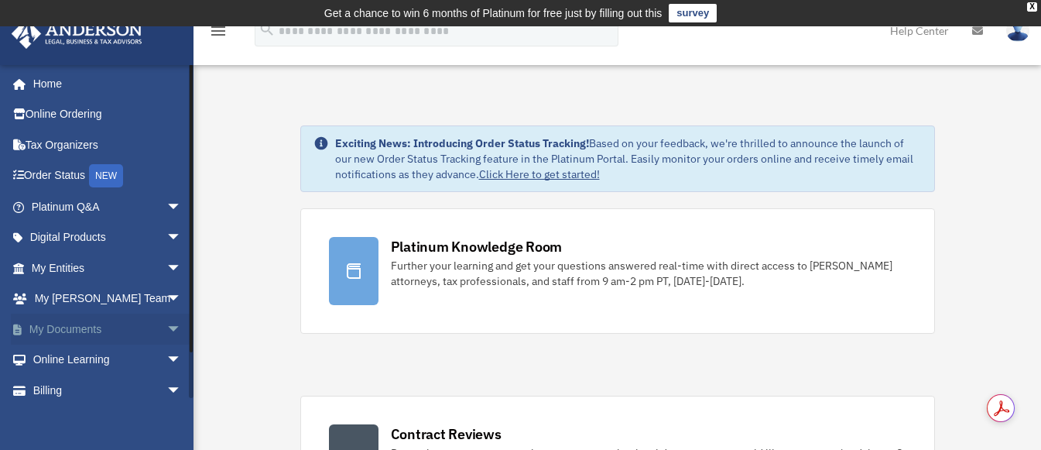
click at [63, 325] on link "My Documents arrow_drop_down" at bounding box center [108, 328] width 194 height 31
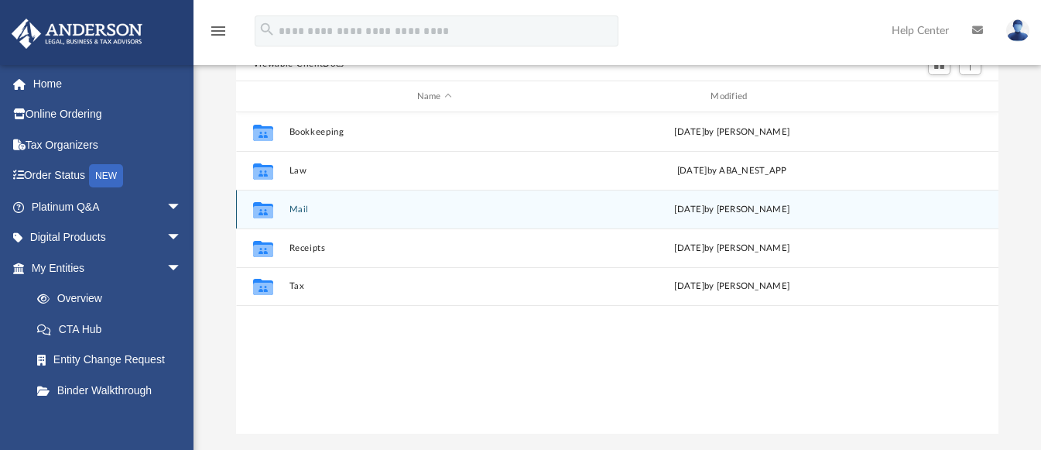
scroll to position [155, 0]
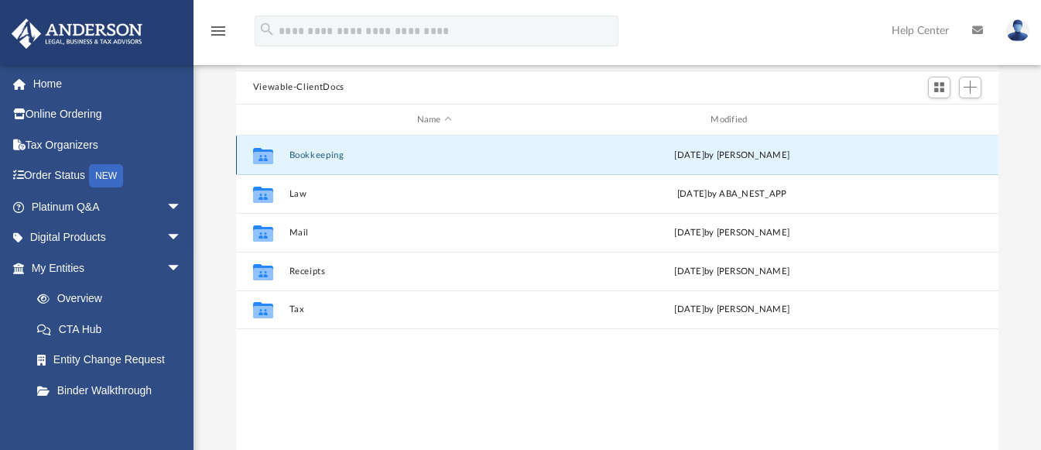
click at [299, 155] on button "Bookkeeping" at bounding box center [434, 155] width 291 height 10
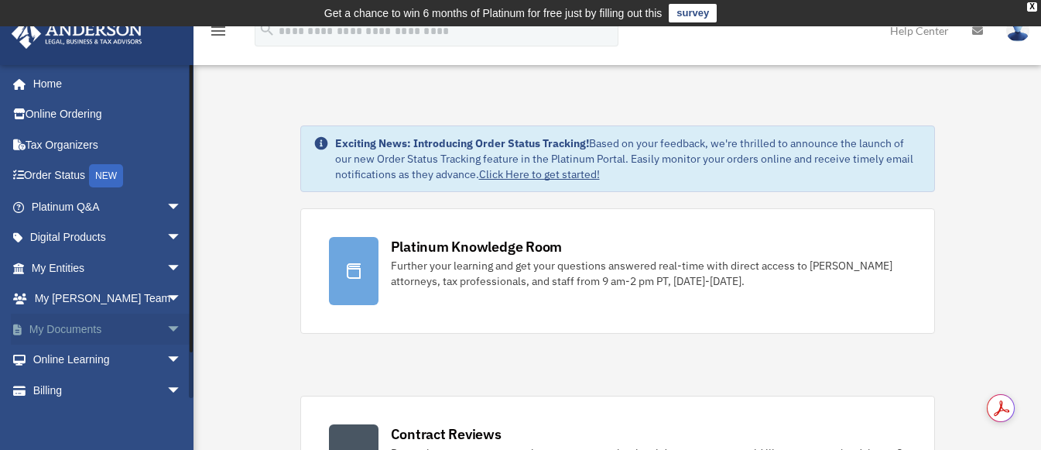
click at [71, 333] on link "My Documents arrow_drop_down" at bounding box center [108, 328] width 194 height 31
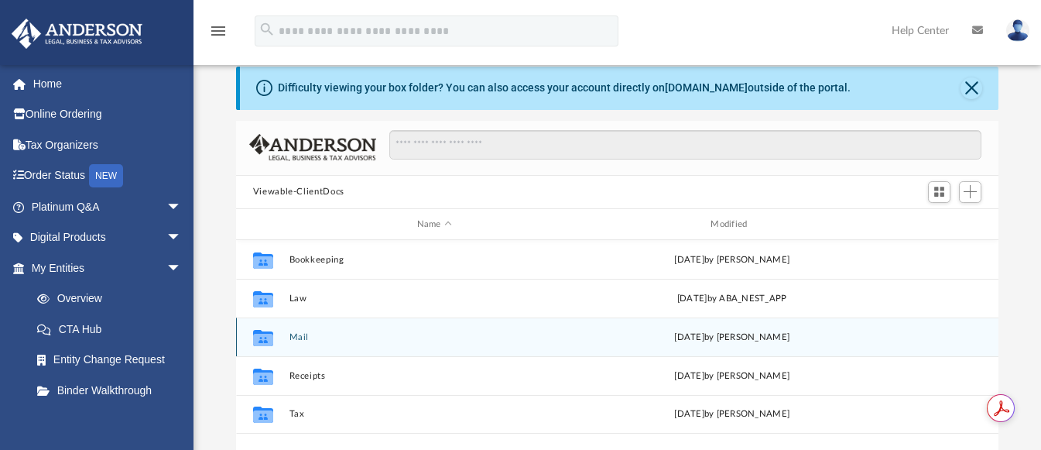
scroll to position [77, 0]
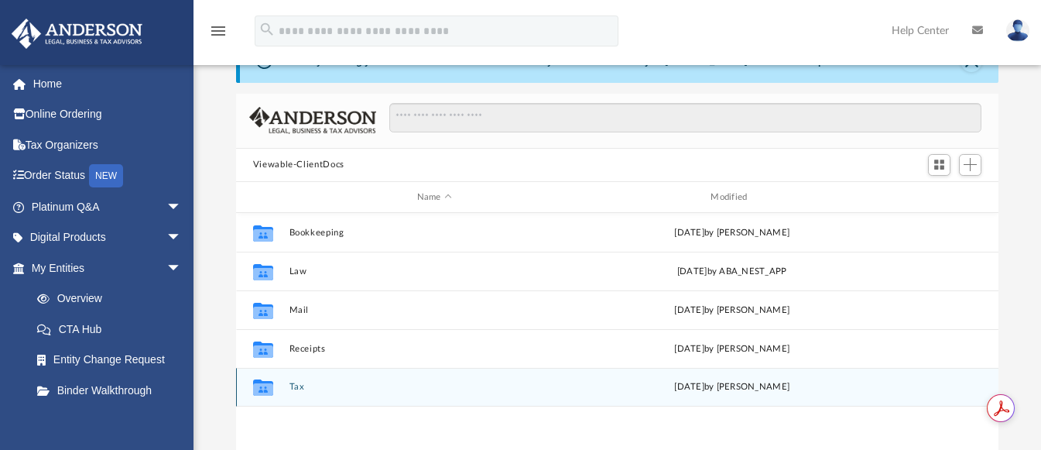
click at [289, 389] on button "Tax" at bounding box center [434, 387] width 291 height 10
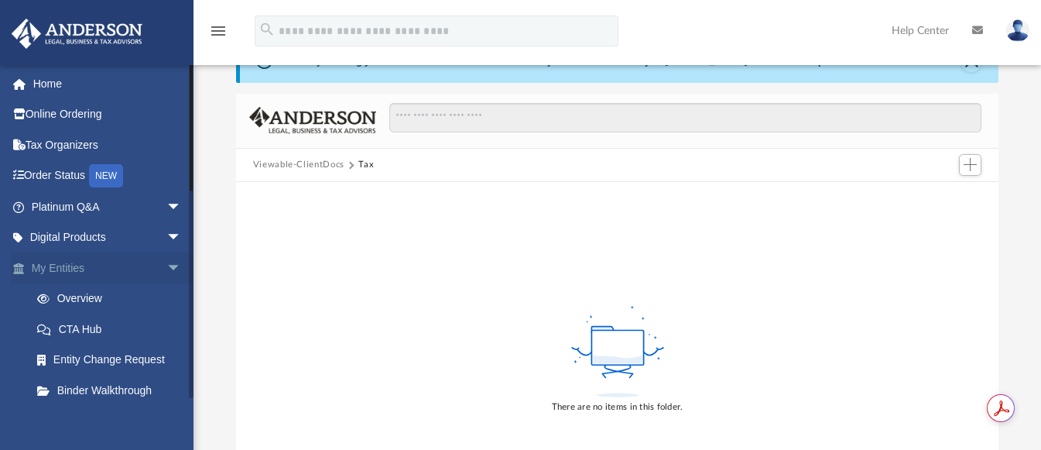
click at [166, 270] on span "arrow_drop_down" at bounding box center [181, 268] width 31 height 32
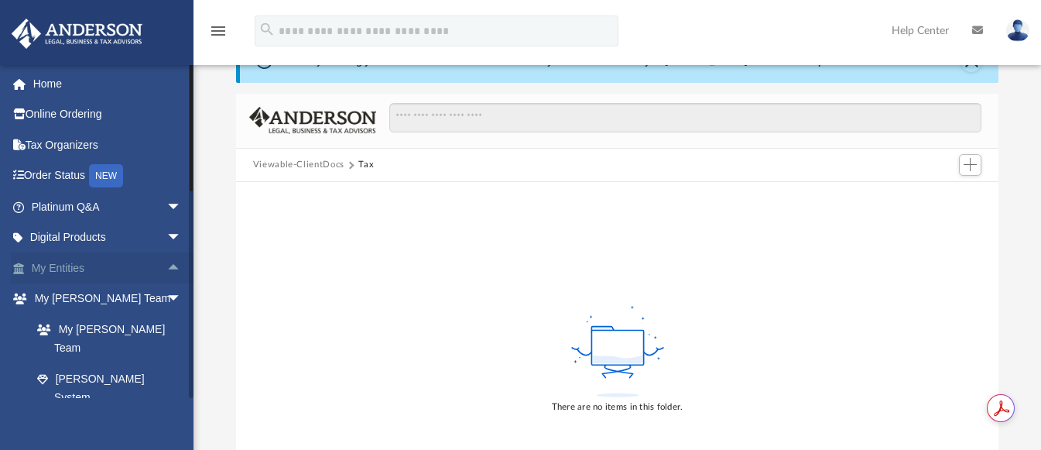
click at [166, 270] on span "arrow_drop_up" at bounding box center [181, 268] width 31 height 32
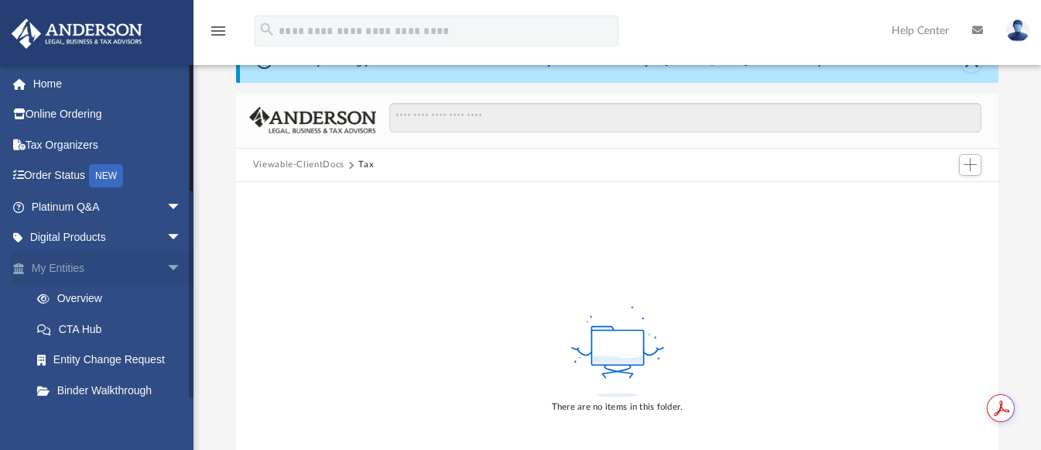
click at [46, 266] on link "My Entities arrow_drop_down" at bounding box center [108, 267] width 194 height 31
click at [70, 299] on link "Overview" at bounding box center [113, 298] width 183 height 31
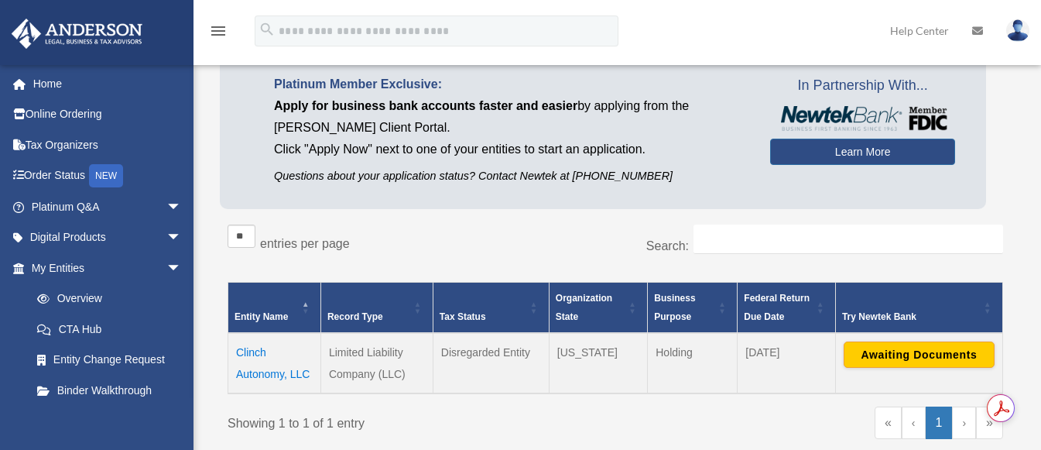
scroll to position [155, 0]
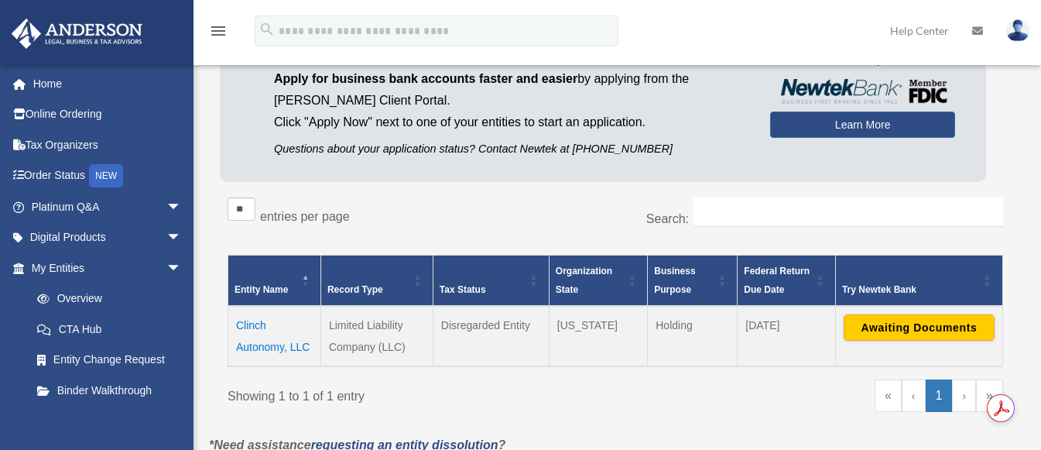
click at [254, 345] on td "Clinch Autonomy, LLC" at bounding box center [274, 336] width 93 height 60
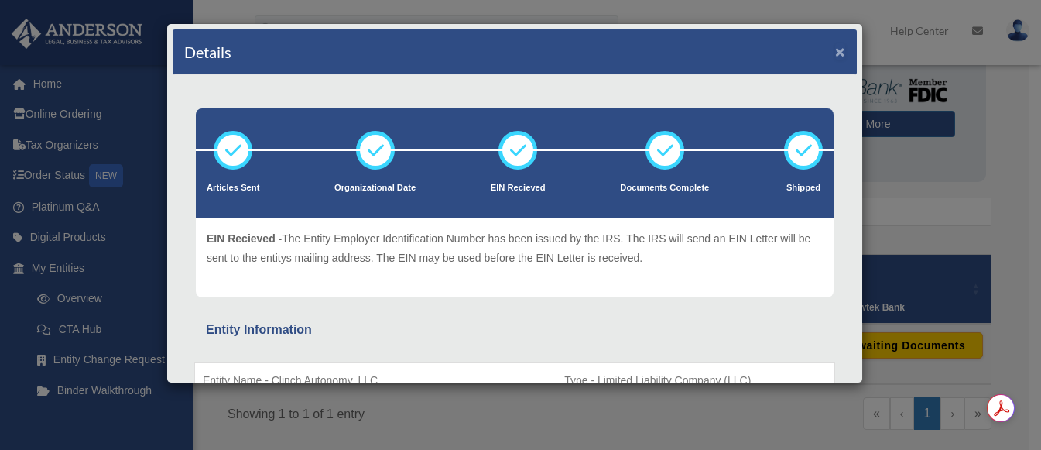
click at [835, 53] on button "×" at bounding box center [840, 51] width 10 height 16
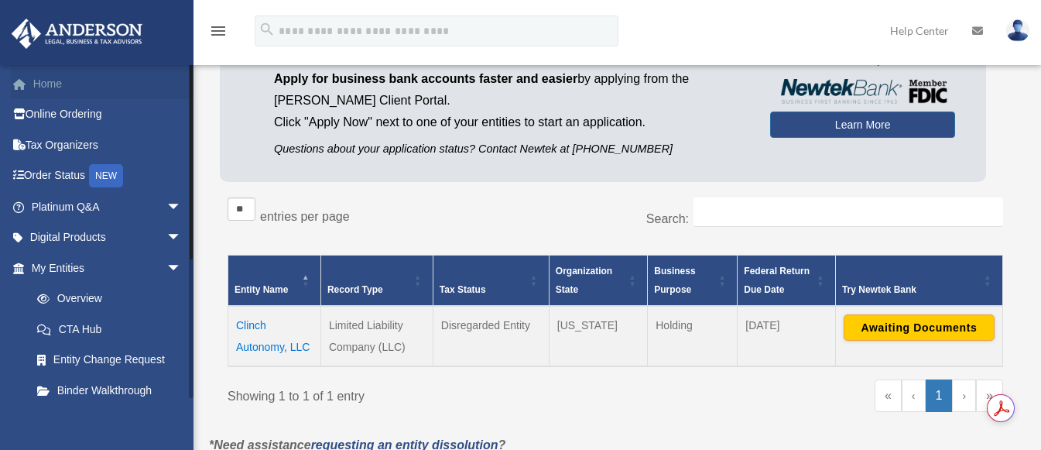
click at [36, 89] on link "Home" at bounding box center [108, 83] width 194 height 31
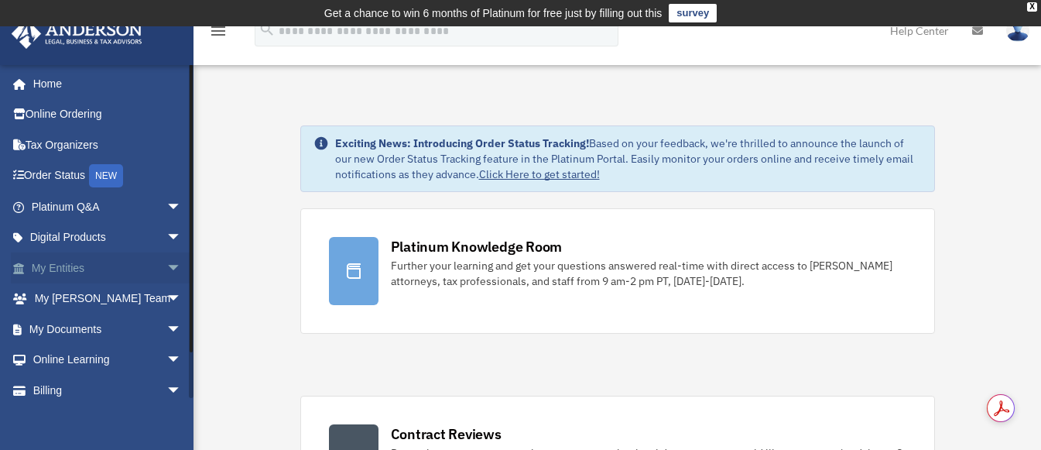
click at [166, 269] on span "arrow_drop_down" at bounding box center [181, 268] width 31 height 32
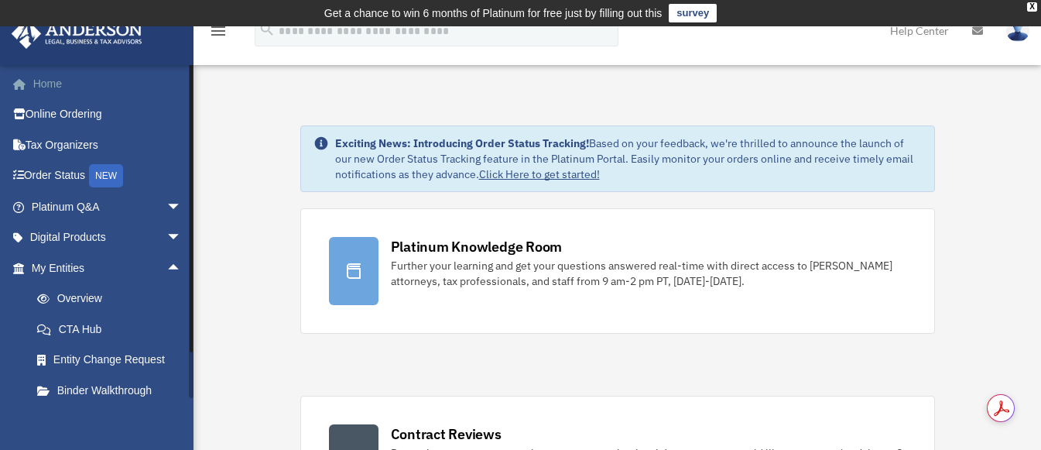
click at [44, 84] on link "Home" at bounding box center [108, 83] width 194 height 31
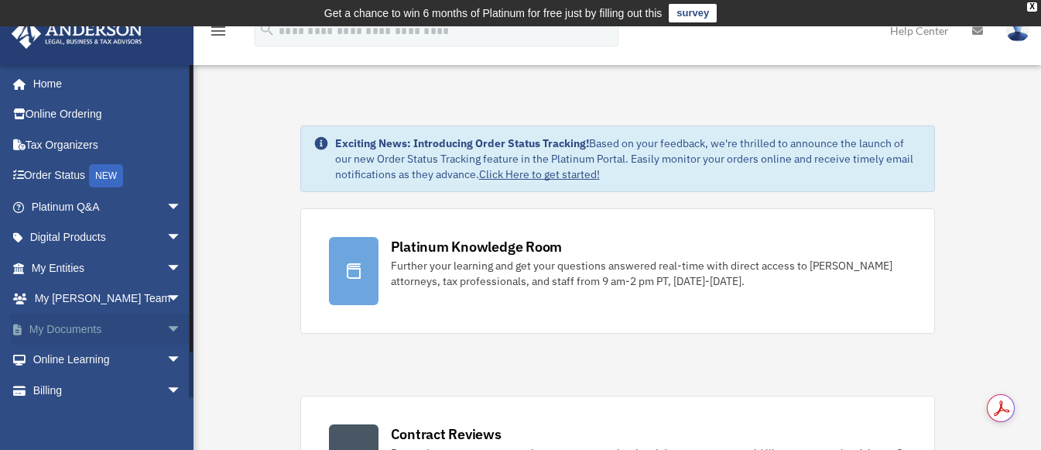
click at [87, 333] on link "My Documents arrow_drop_down" at bounding box center [108, 328] width 194 height 31
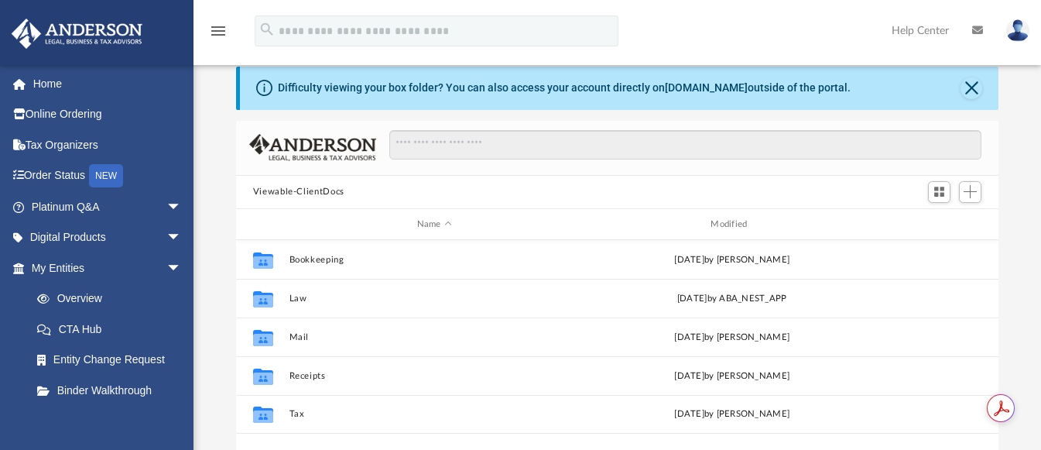
scroll to position [232, 0]
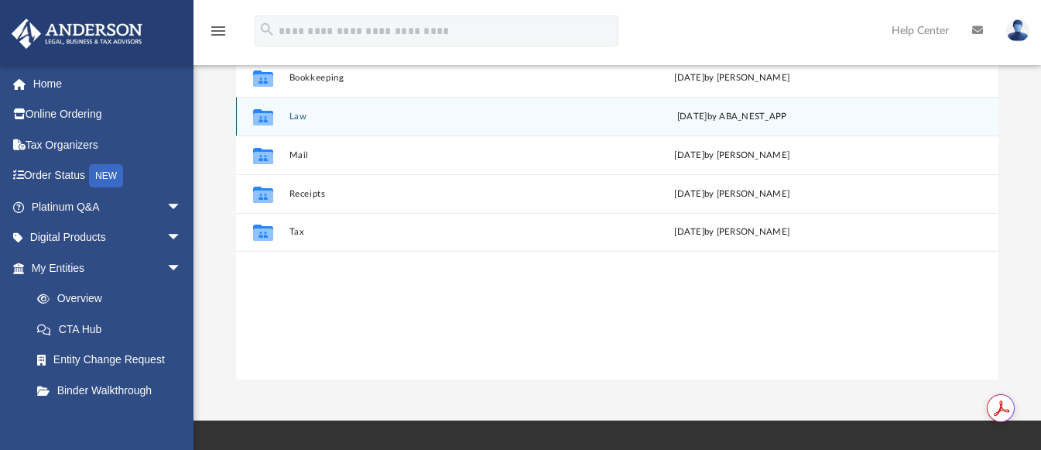
click at [299, 115] on button "Law" at bounding box center [434, 116] width 291 height 10
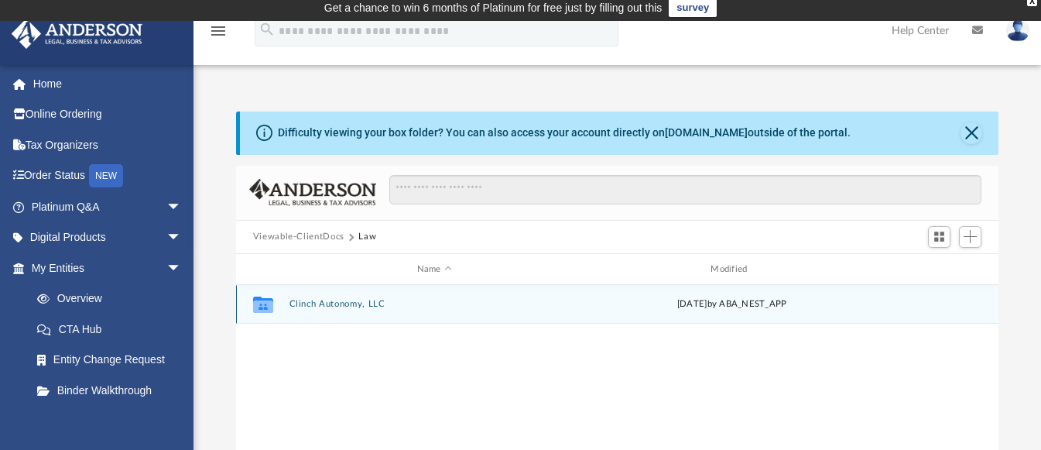
scroll to position [0, 0]
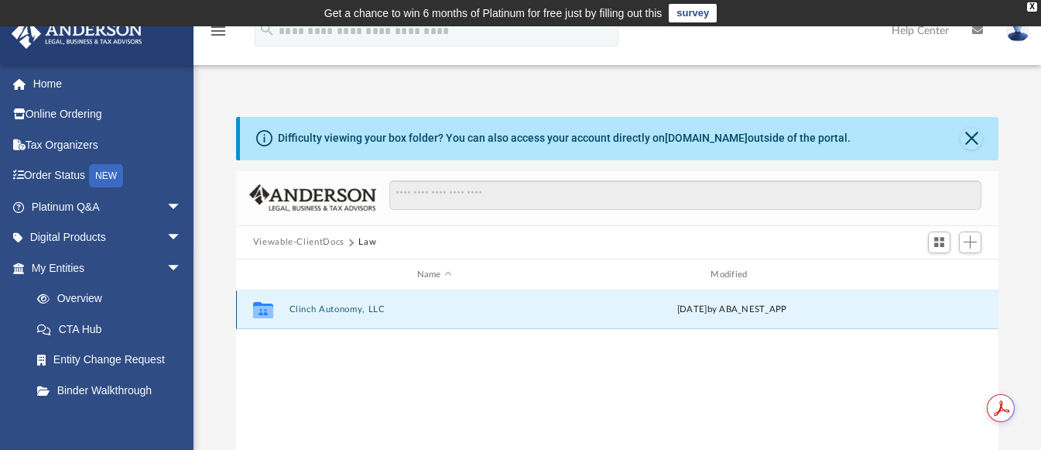
click at [317, 306] on button "Clinch Autonomy, LLC" at bounding box center [434, 310] width 291 height 10
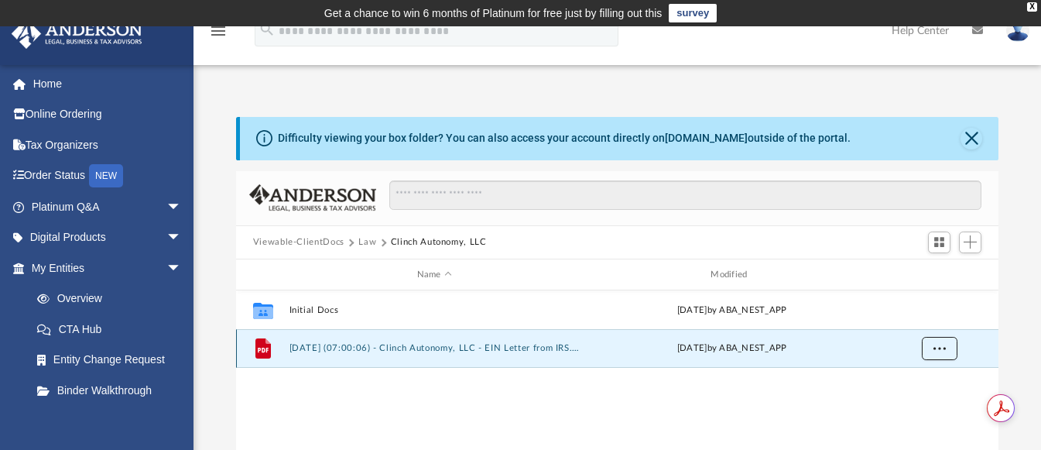
click at [935, 352] on button "More options" at bounding box center [939, 348] width 36 height 23
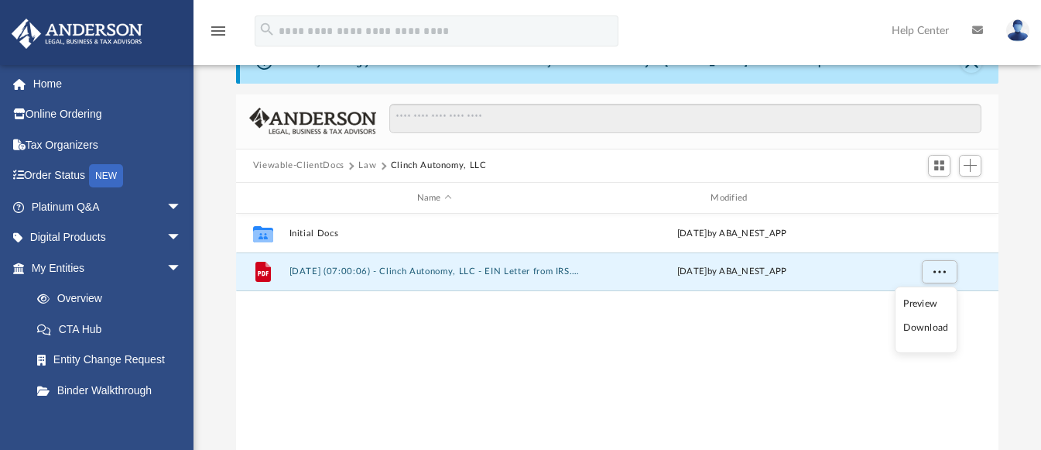
scroll to position [85, 0]
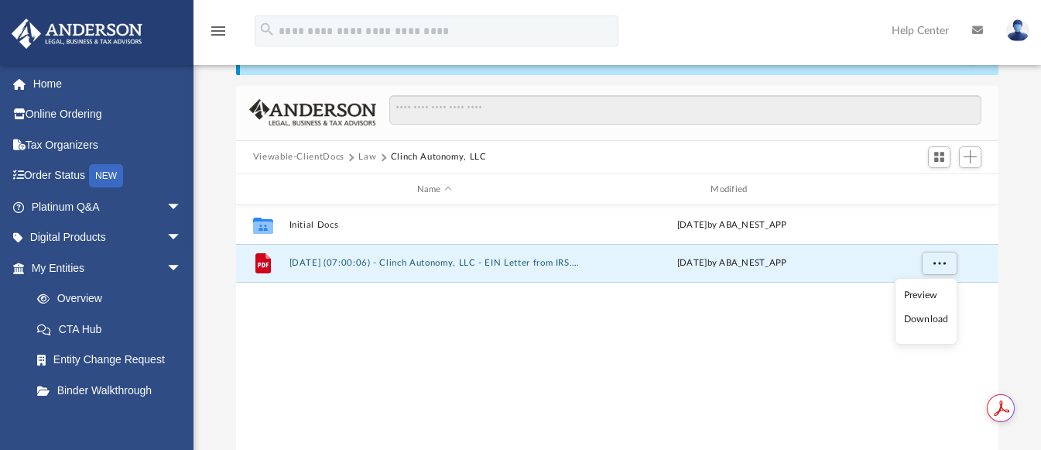
click at [924, 318] on li "Download" at bounding box center [926, 319] width 45 height 16
